Goal: Information Seeking & Learning: Find specific fact

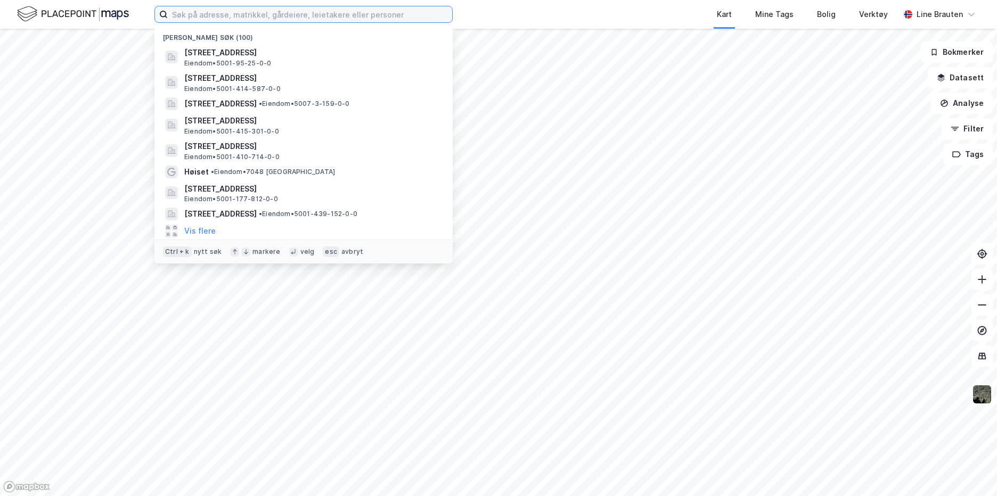
click at [234, 7] on input at bounding box center [310, 14] width 284 height 16
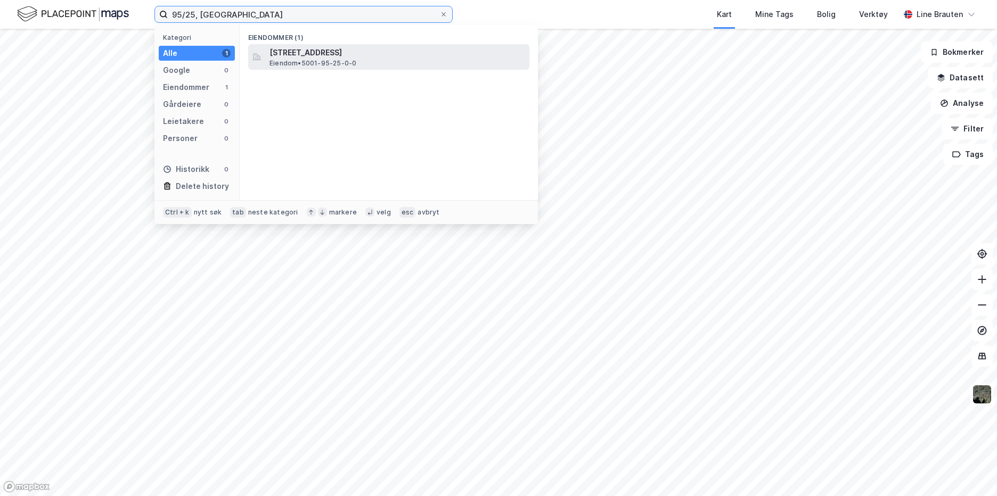
type input "95/25, [GEOGRAPHIC_DATA]"
click at [285, 50] on span "[STREET_ADDRESS]" at bounding box center [397, 52] width 256 height 13
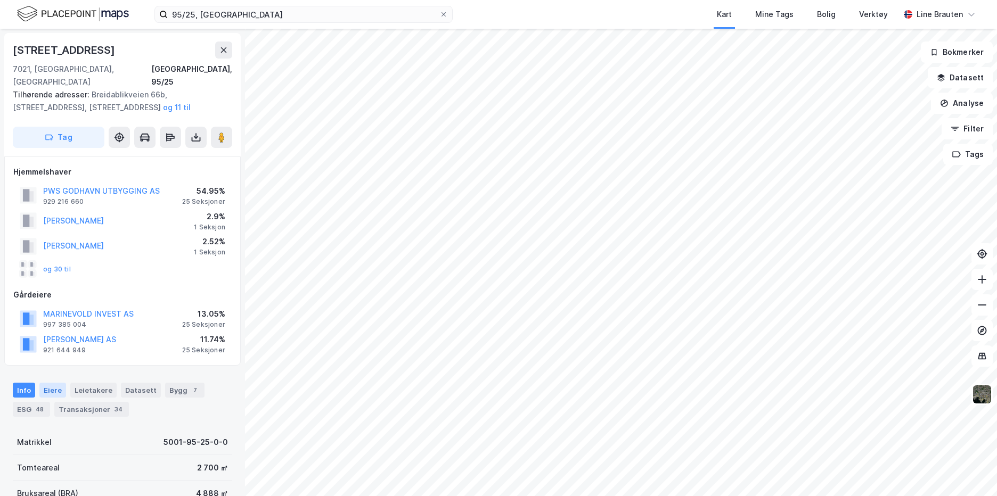
click at [53, 383] on div "Eiere" at bounding box center [52, 390] width 27 height 15
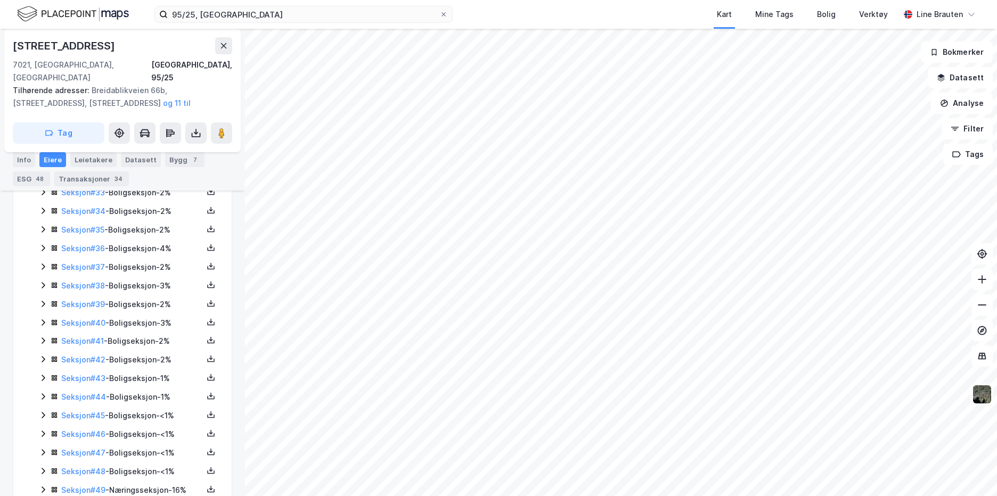
scroll to position [917, 0]
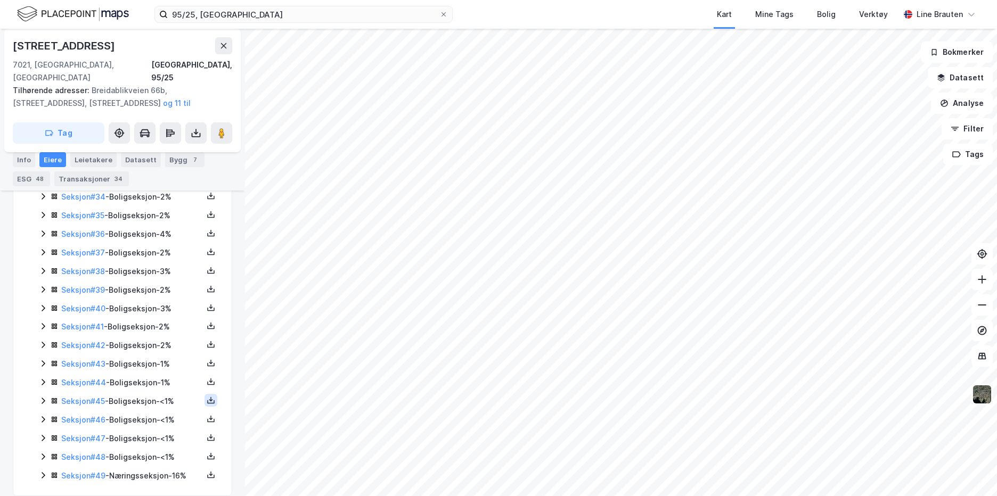
click at [209, 399] on icon at bounding box center [211, 400] width 4 height 2
click at [154, 362] on div "Grunnbok" at bounding box center [147, 368] width 36 height 13
click at [94, 397] on link "Seksjon # 45" at bounding box center [83, 401] width 44 height 9
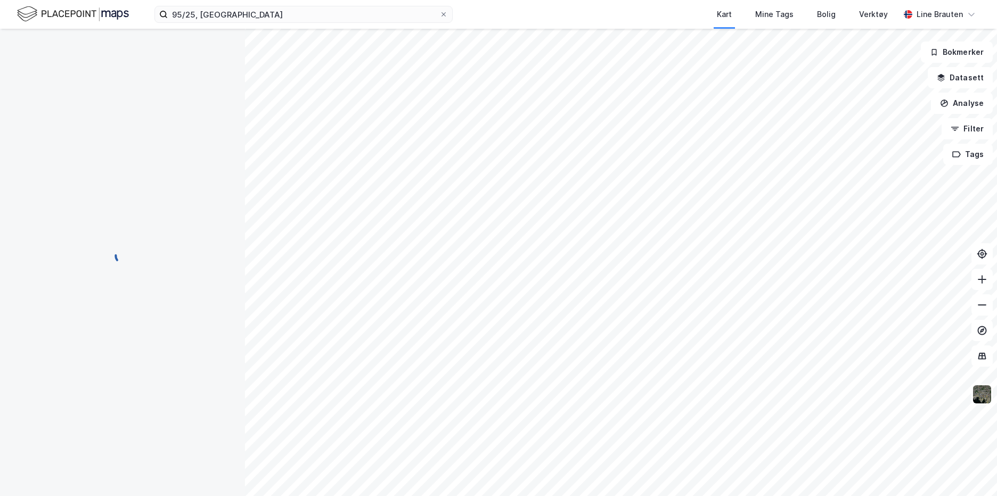
scroll to position [107, 0]
